Goal: Navigation & Orientation: Find specific page/section

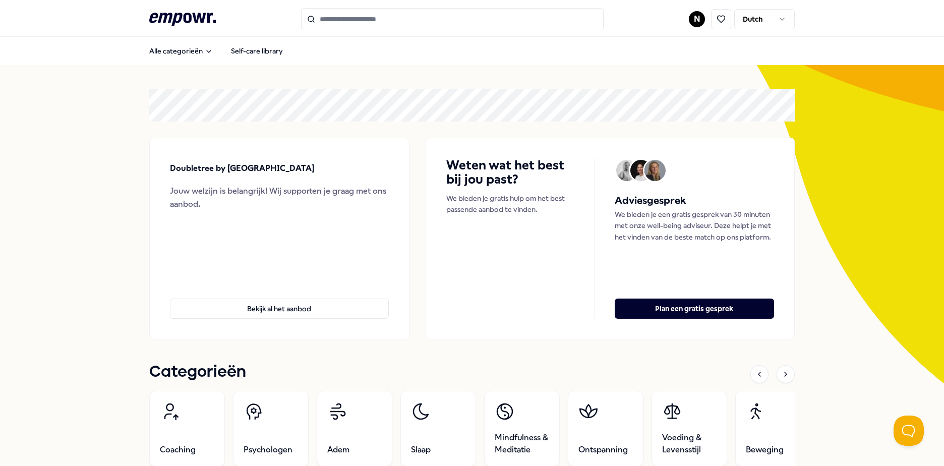
click at [690, 22] on html ".empowr-logo_svg__cls-1{fill:#03032f} N Dutch Alle categorieën Self-care librar…" at bounding box center [472, 233] width 944 height 466
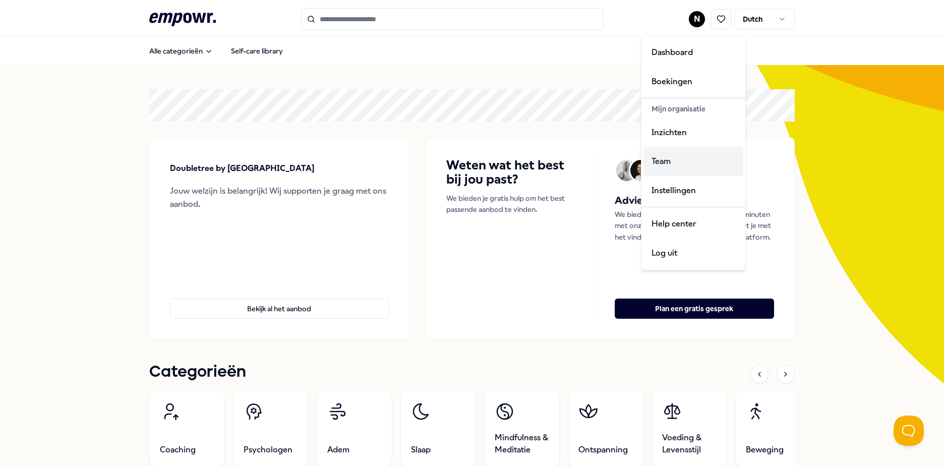
click at [679, 158] on div "Team" at bounding box center [694, 161] width 100 height 29
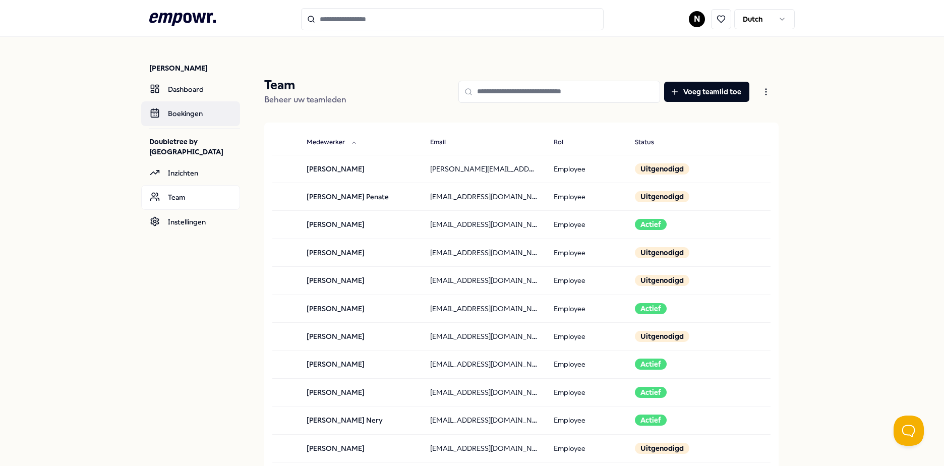
click at [184, 109] on link "Boekingen" at bounding box center [190, 113] width 99 height 24
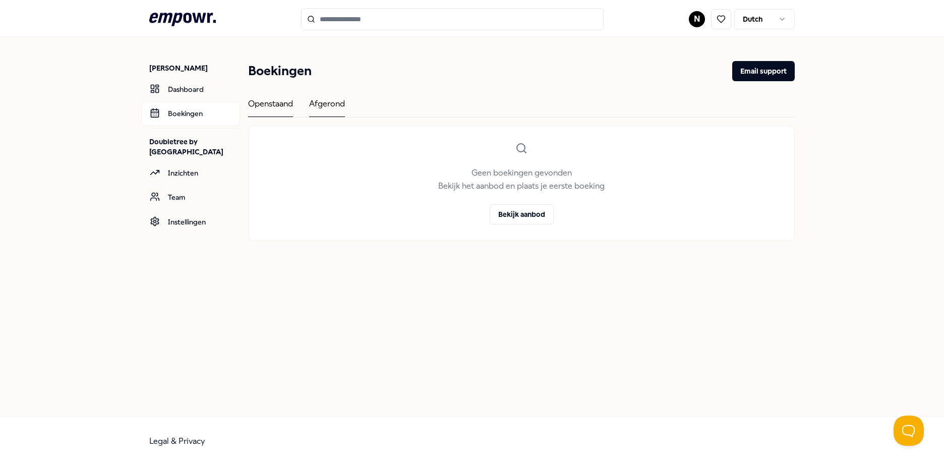
click at [330, 107] on div "Afgerond" at bounding box center [327, 107] width 36 height 20
click at [190, 94] on link "Dashboard" at bounding box center [190, 89] width 99 height 24
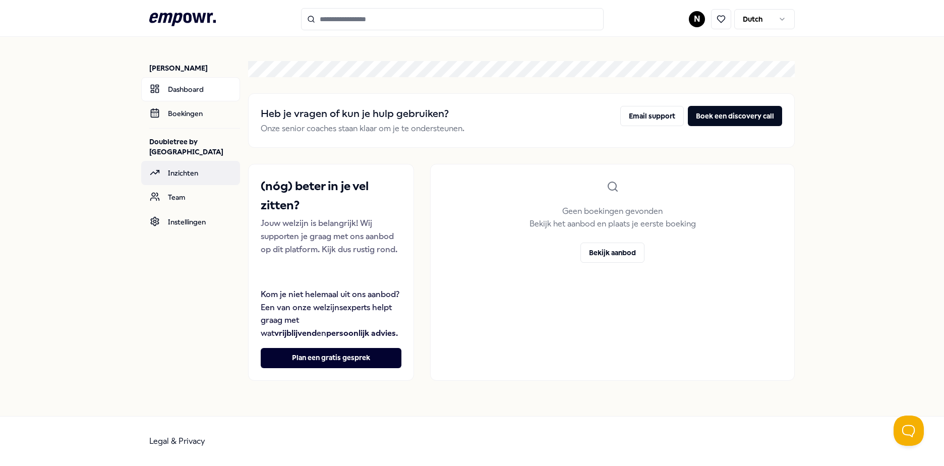
click at [184, 185] on link "Inzichten" at bounding box center [190, 173] width 99 height 24
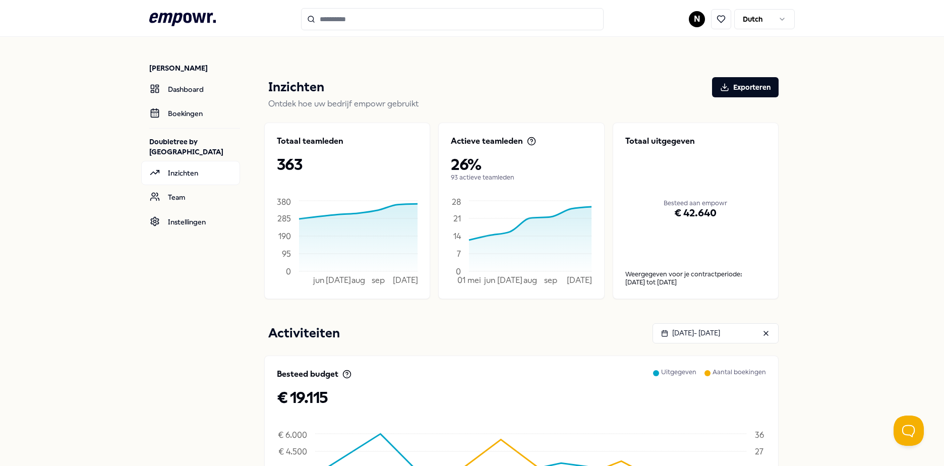
click at [690, 15] on html ".empowr-logo_svg__cls-1{fill:#03032f} N Dutch [PERSON_NAME] Dashboard Boekingen…" at bounding box center [472, 233] width 944 height 466
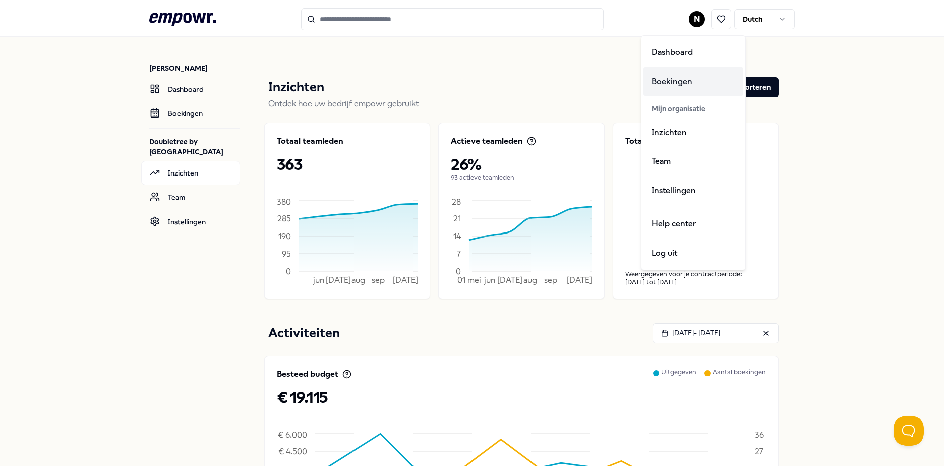
click at [688, 71] on div "Boekingen" at bounding box center [694, 81] width 100 height 29
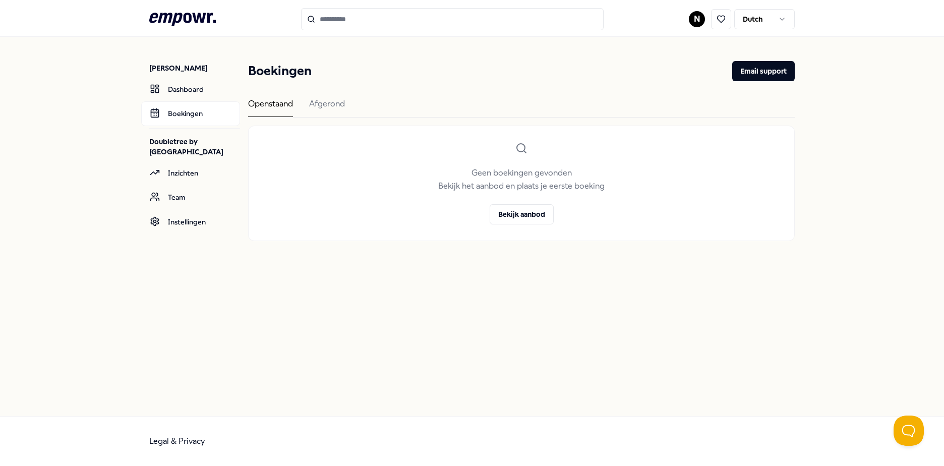
click at [694, 21] on html ".empowr-logo_svg__cls-1{fill:#03032f} N Dutch [PERSON_NAME] Dashboard Boekingen…" at bounding box center [472, 233] width 944 height 466
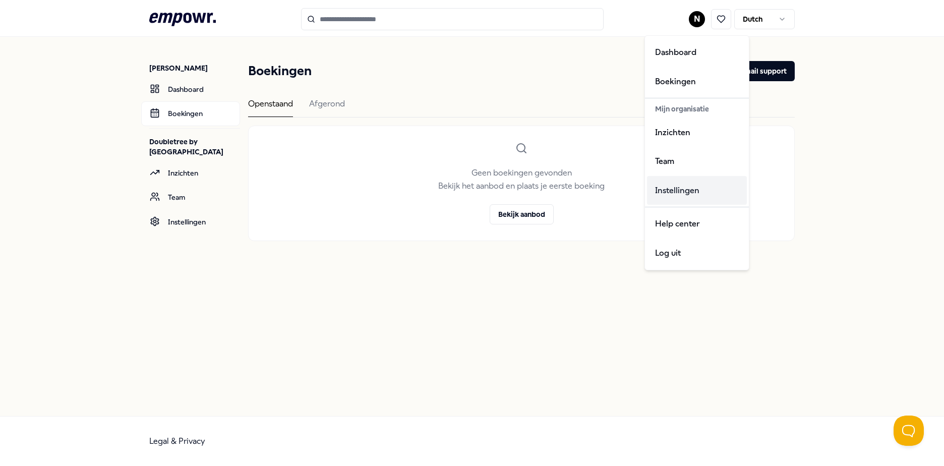
click at [682, 190] on div "Instellingen" at bounding box center [697, 190] width 100 height 29
